Goal: Information Seeking & Learning: Learn about a topic

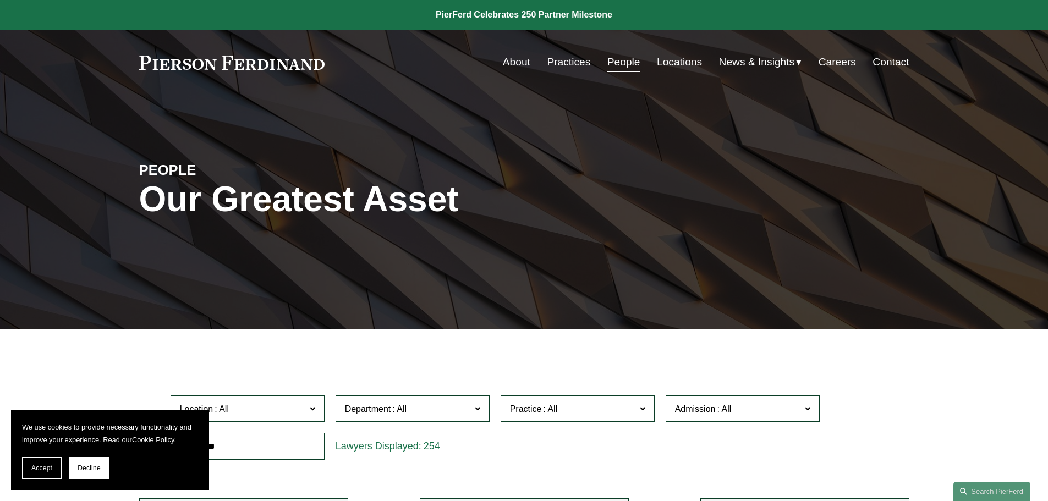
click at [579, 66] on link "Practices" at bounding box center [568, 62] width 43 height 21
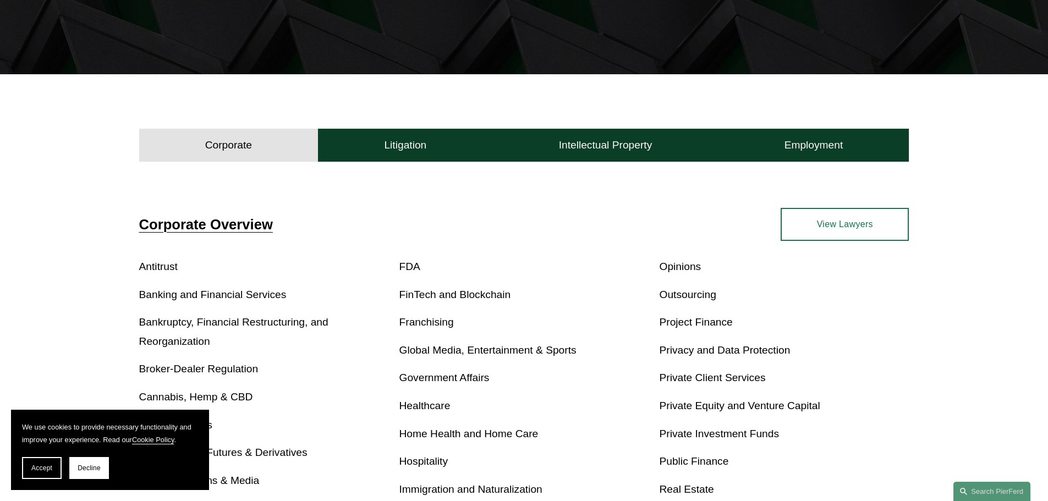
scroll to position [385, 0]
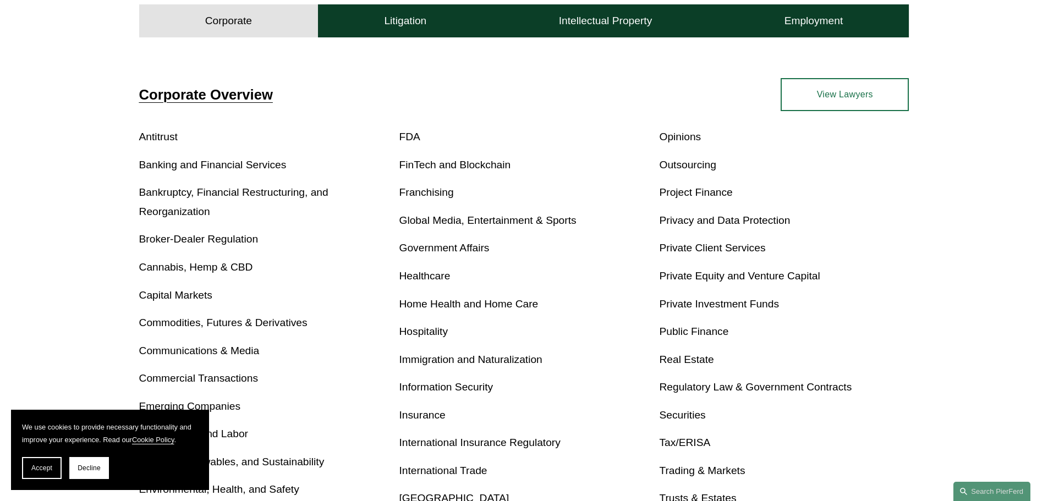
click at [410, 135] on link "FDA" at bounding box center [409, 137] width 21 height 12
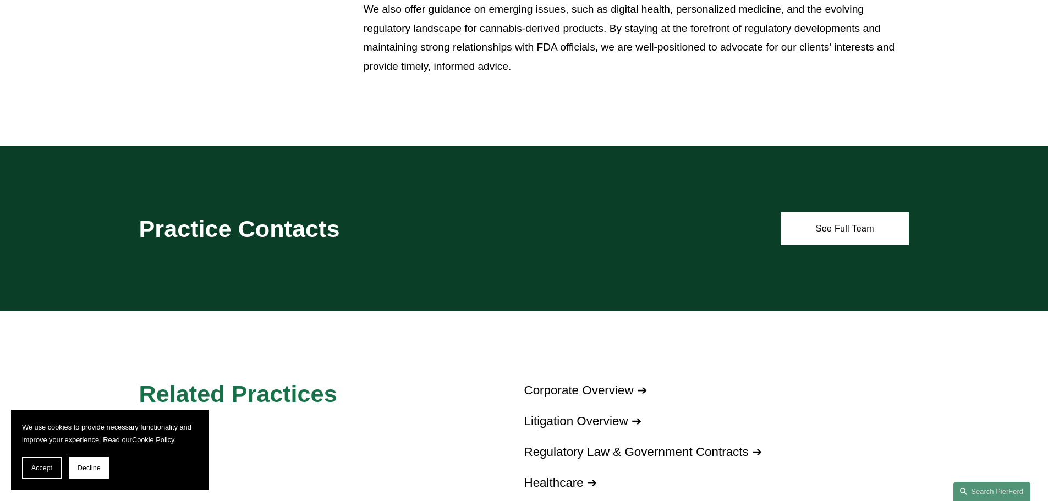
scroll to position [660, 0]
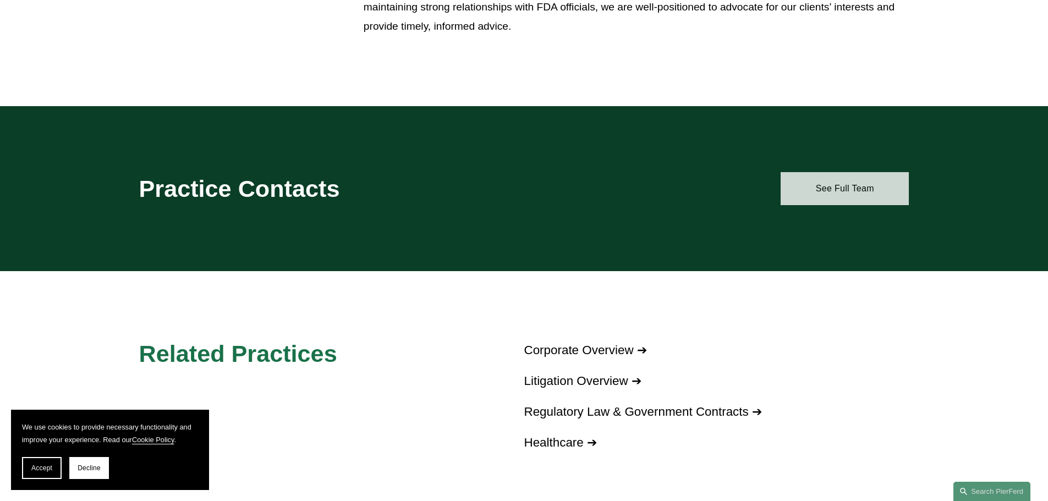
click at [834, 194] on link "See Full Team" at bounding box center [844, 188] width 128 height 33
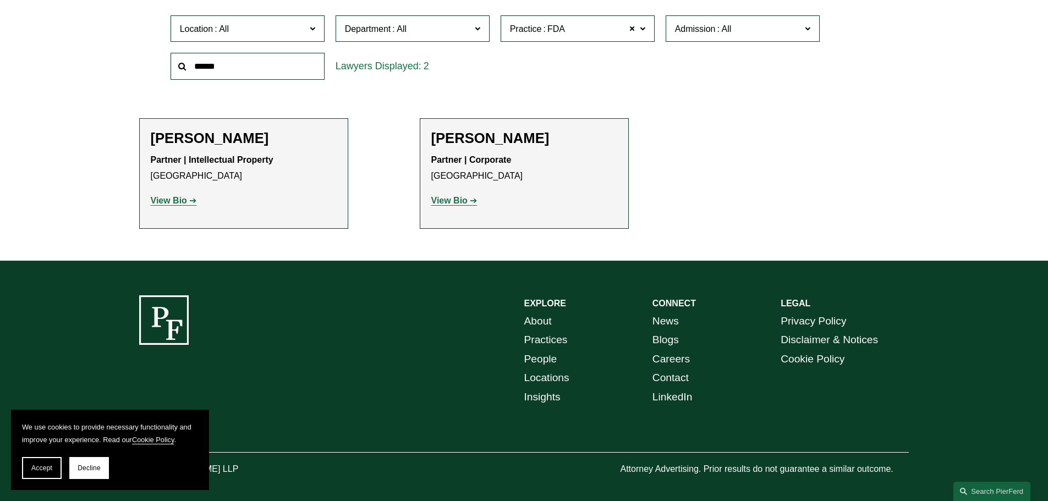
scroll to position [385, 0]
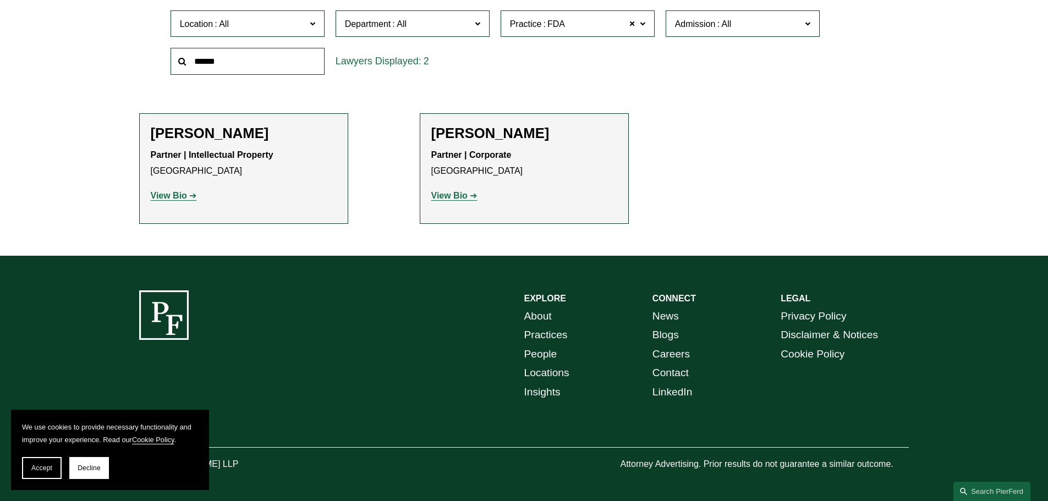
click at [452, 194] on strong "View Bio" at bounding box center [449, 195] width 36 height 9
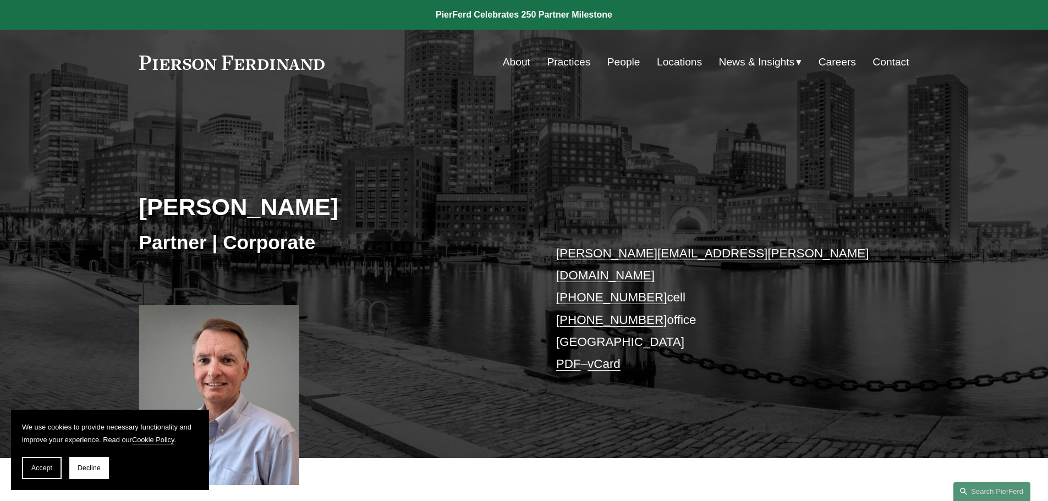
click at [622, 63] on link "People" at bounding box center [623, 62] width 33 height 21
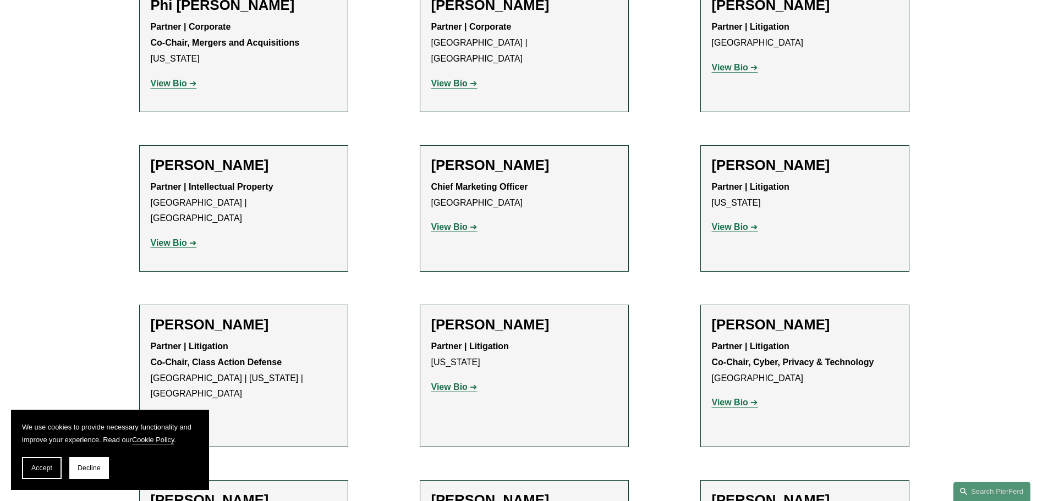
scroll to position [9102, 0]
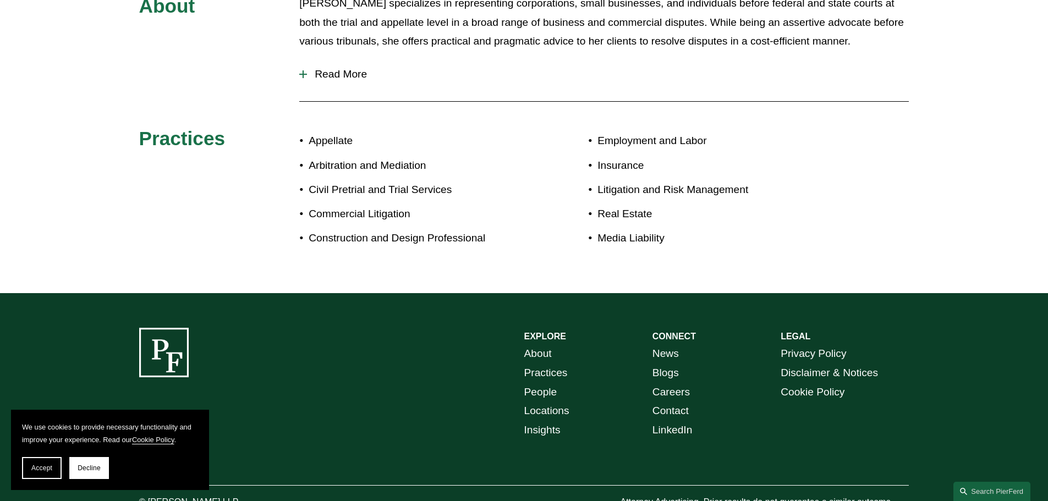
scroll to position [406, 0]
